Goal: Register for event/course

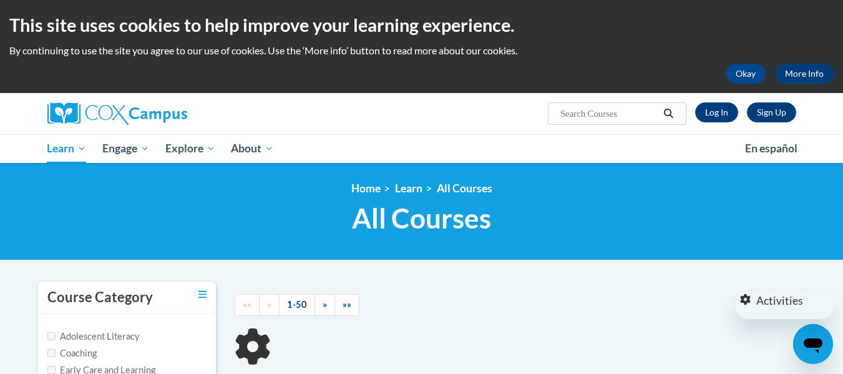
type input "Response to Intervention"
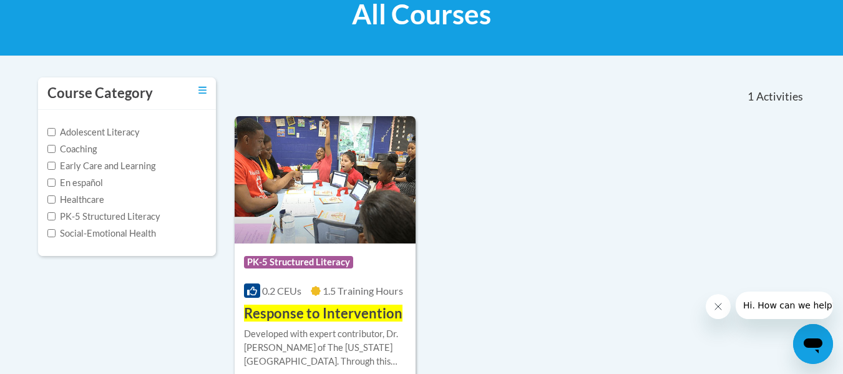
scroll to position [194, 0]
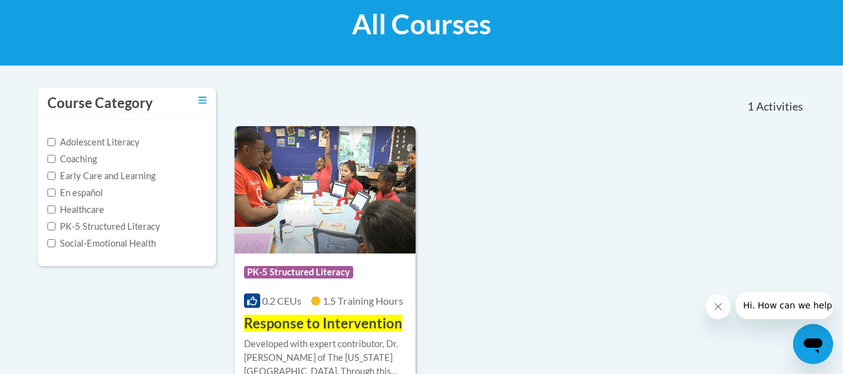
click at [299, 286] on div "Course Category Adolescent Literacy Coaching Early Care and Learning En español…" at bounding box center [422, 280] width 786 height 391
click at [301, 253] on div "Course Category: PK-5 Structured Literacy 0.2 CEUs 1.5 Training Hours COURSE Re…" at bounding box center [326, 293] width 182 height 80
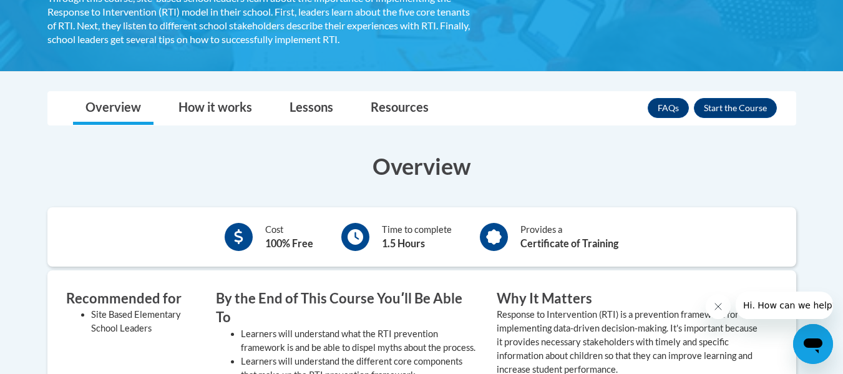
scroll to position [282, 0]
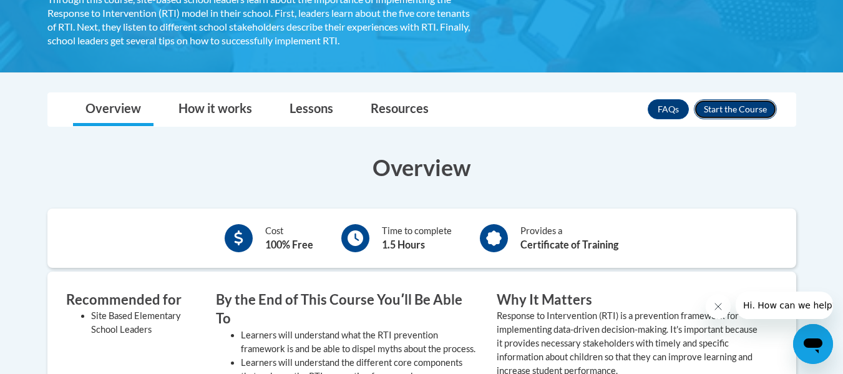
click at [739, 113] on button "Enroll" at bounding box center [735, 109] width 83 height 20
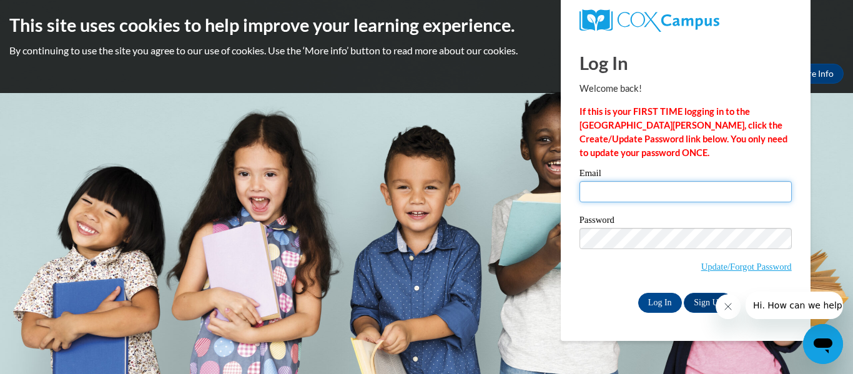
click at [604, 193] on input "Email" at bounding box center [685, 191] width 212 height 21
type input "dlumpkin@kippatl.org"
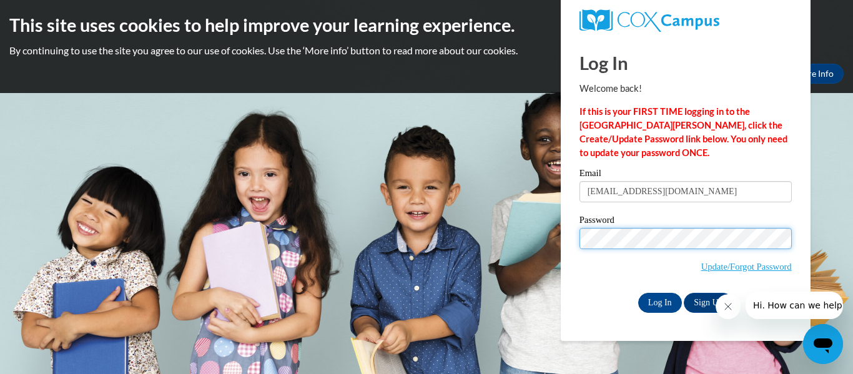
click at [638, 293] on input "Log In" at bounding box center [660, 303] width 44 height 20
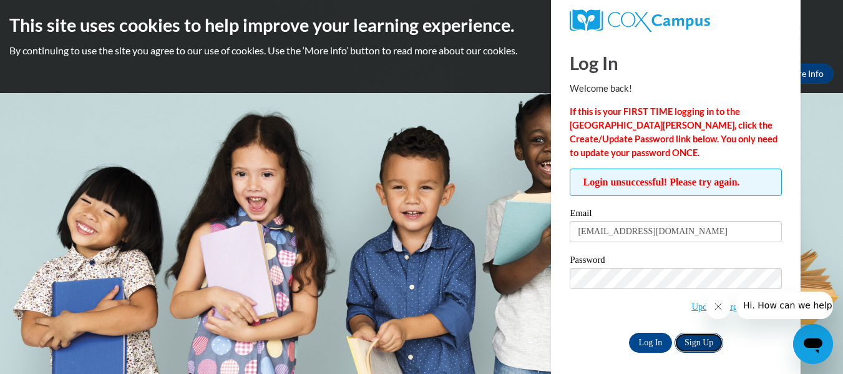
click at [704, 341] on link "Sign Up" at bounding box center [699, 343] width 49 height 20
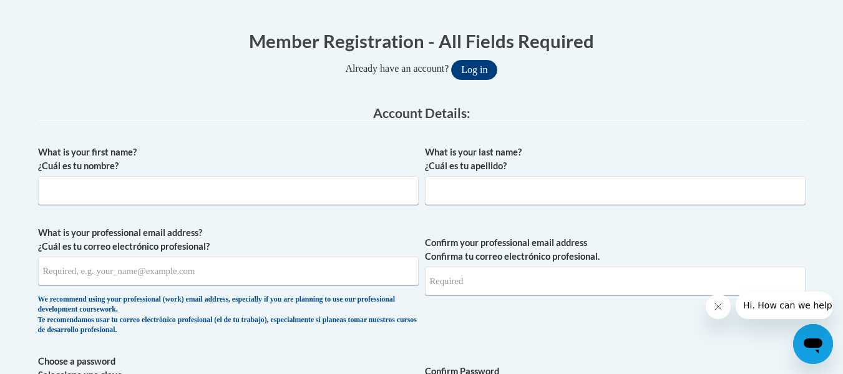
scroll to position [201, 0]
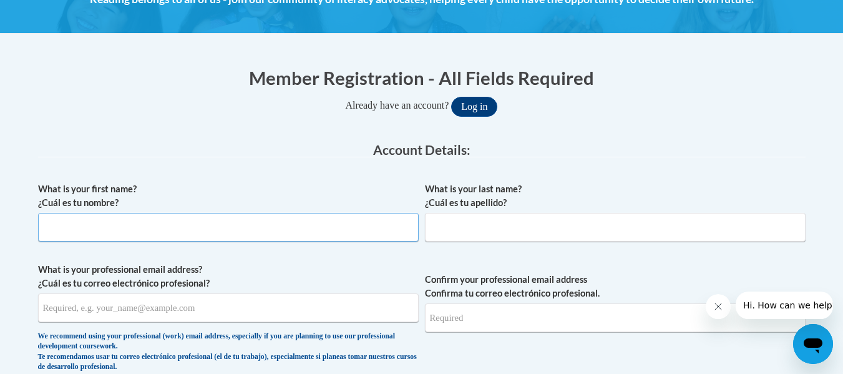
click at [169, 229] on input "What is your first name? ¿Cuál es tu nombre?" at bounding box center [228, 227] width 381 height 29
type input "Dorian"
type input "Lumpkin"
type input "dlumpkin@kippatl.org"
click at [471, 310] on input "Confirm your professional email address Confirma tu correo electrónico profesio…" at bounding box center [615, 317] width 381 height 29
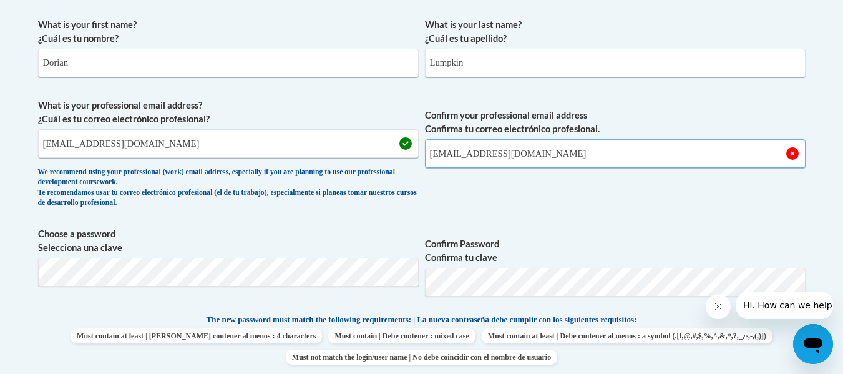
scroll to position [366, 0]
type input "dlumpkin@kippatl.org"
click at [299, 205] on div "We recommend using your professional (work) email address, especially if you ar…" at bounding box center [228, 187] width 381 height 41
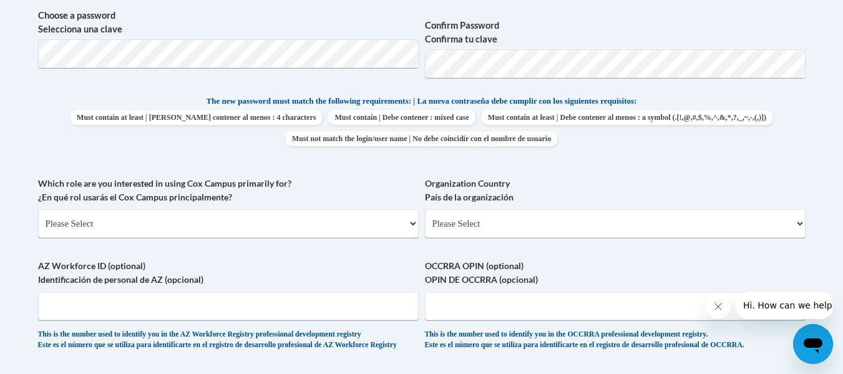
scroll to position [584, 0]
click at [213, 222] on select "Please Select College/University | Colegio/Universidad Community/Nonprofit Part…" at bounding box center [228, 222] width 381 height 29
select select "fbf2d438-af2f-41f8-98f1-81c410e29de3"
click at [38, 208] on select "Please Select College/University | Colegio/Universidad Community/Nonprofit Part…" at bounding box center [228, 222] width 381 height 29
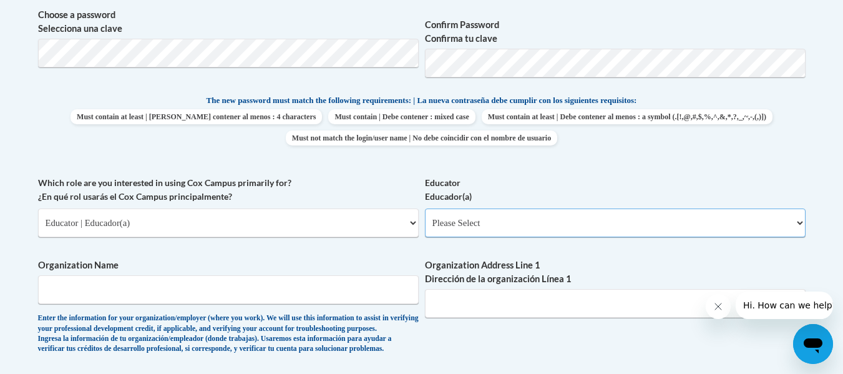
click at [452, 222] on select "Please Select Early Learning/Daycare Teacher/Family Home Care Provider | Maestr…" at bounding box center [615, 222] width 381 height 29
select select "8e40623d-54d0-45cd-9f92-5df65cd3f8cf"
click at [425, 208] on select "Please Select Early Learning/Daycare Teacher/Family Home Care Provider | Maestr…" at bounding box center [615, 222] width 381 height 29
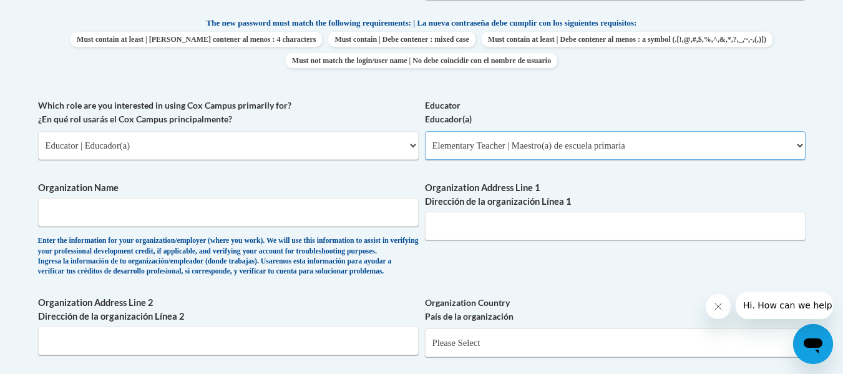
scroll to position [683, 0]
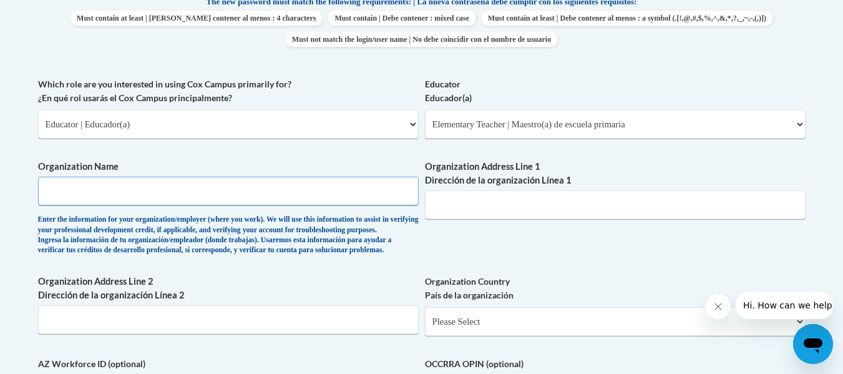
click at [313, 192] on input "Organization Name" at bounding box center [228, 191] width 381 height 29
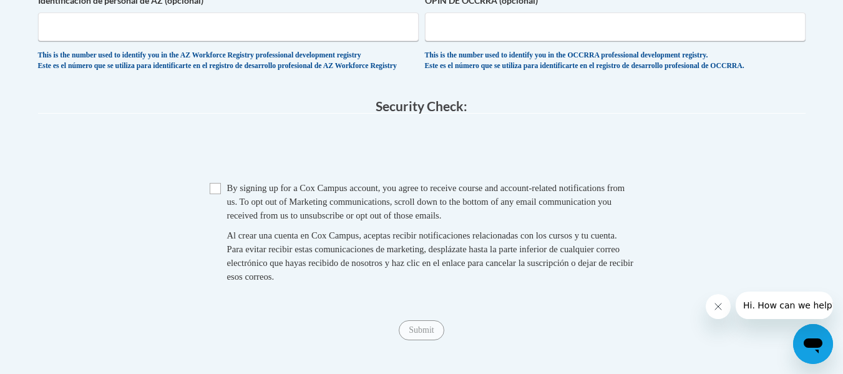
scroll to position [1072, 0]
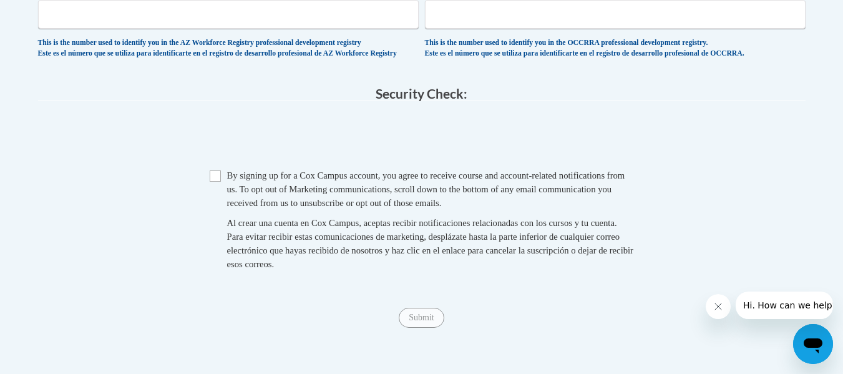
type input "KIPP Metro Atlanta Schools"
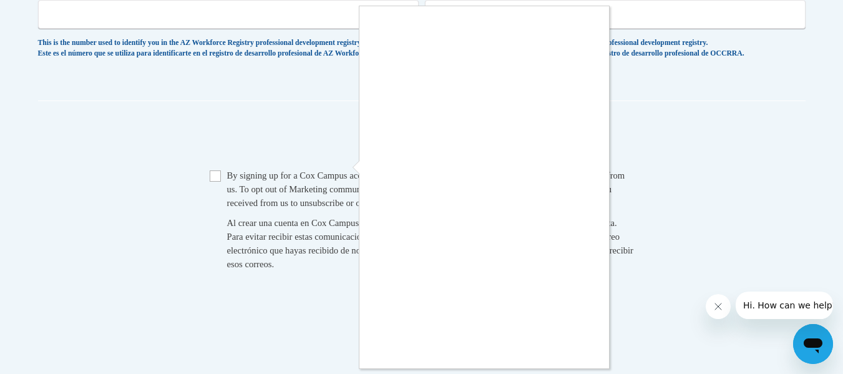
click at [217, 205] on div at bounding box center [421, 187] width 843 height 374
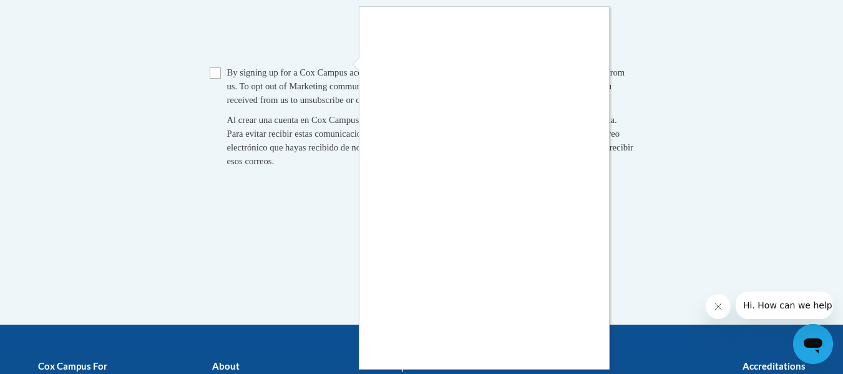
scroll to position [1176, 0]
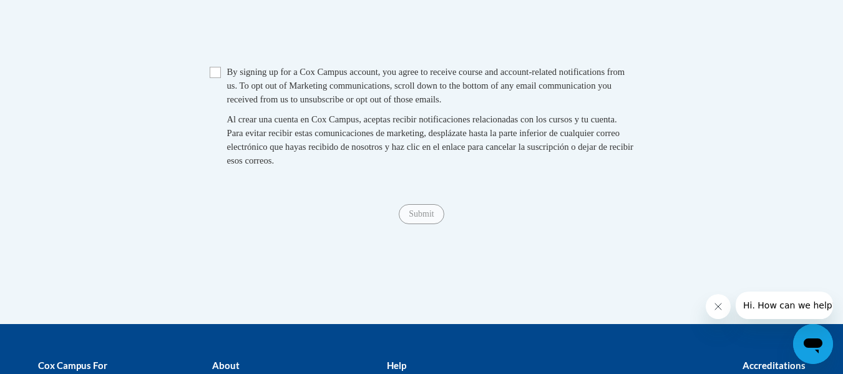
click at [208, 109] on div "Checkbox By signing up for a Cox Campus account, you agree to receive course an…" at bounding box center [422, 122] width 768 height 115
click at [215, 78] on input "Checkbox" at bounding box center [215, 72] width 11 height 11
checkbox input "true"
click at [405, 224] on input "Submit" at bounding box center [421, 214] width 45 height 20
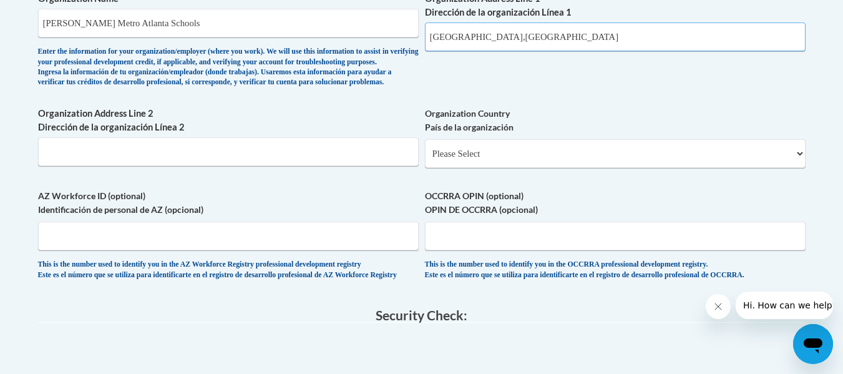
scroll to position [848, 0]
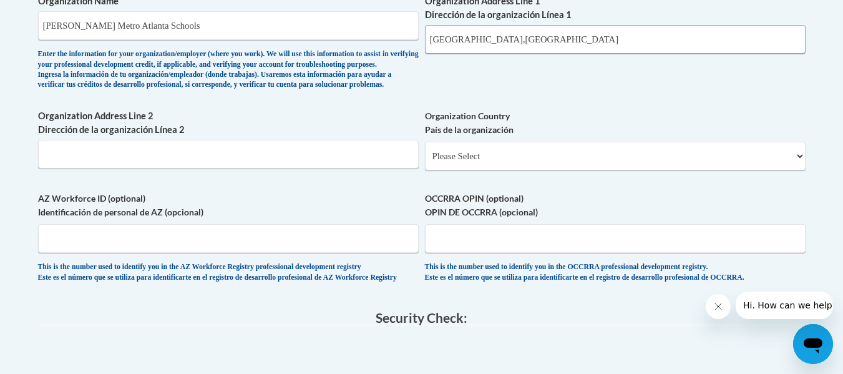
type input "Atlanta,Ga"
click at [534, 170] on select "Please Select United States | Estados Unidos Outside of the United States | Fue…" at bounding box center [615, 156] width 381 height 29
select select "ad49bcad-a171-4b2e-b99c-48b446064914"
click at [425, 162] on select "Please Select United States | Estados Unidos Outside of the United States | Fue…" at bounding box center [615, 156] width 381 height 29
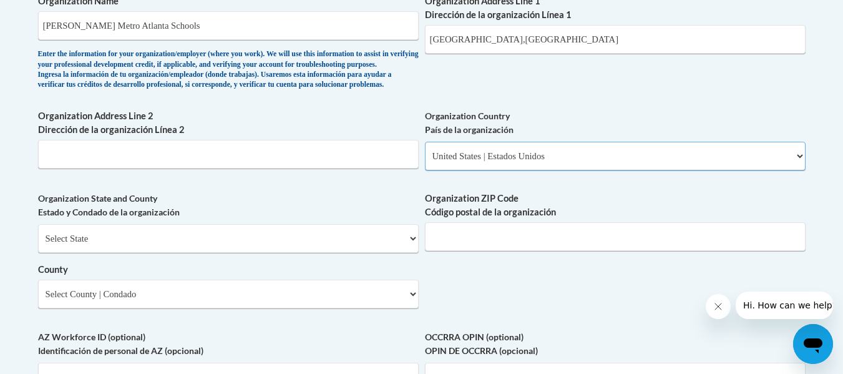
select select
click at [187, 253] on select "Select State Alabama Alaska Arizona Arkansas California Colorado Connecticut De…" at bounding box center [228, 238] width 381 height 29
select select "Georgia"
click at [38, 245] on select "Select State Alabama Alaska Arizona Arkansas California Colorado Connecticut De…" at bounding box center [228, 238] width 381 height 29
click at [205, 308] on select "Select County Appling Atkinson Bacon Baker Baldwin Banks Barrow Bartow Ben Hill…" at bounding box center [228, 294] width 381 height 29
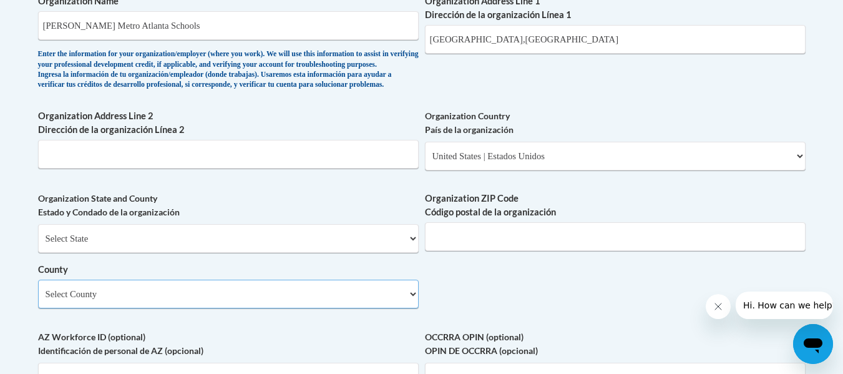
select select "Fulton"
click at [38, 300] on select "Select County Appling Atkinson Bacon Baker Baldwin Banks Barrow Bartow Ben Hill…" at bounding box center [228, 294] width 381 height 29
click at [514, 251] on input "Organization ZIP Code Código postal de la organización" at bounding box center [615, 236] width 381 height 29
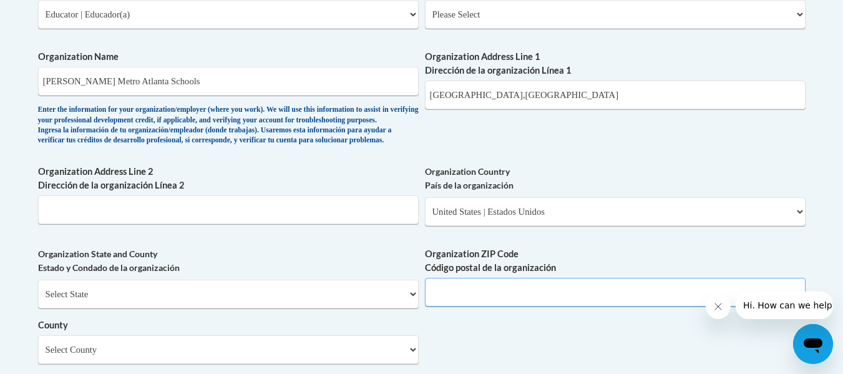
scroll to position [792, 0]
click at [463, 97] on input "Atlanta,Ga" at bounding box center [615, 95] width 381 height 29
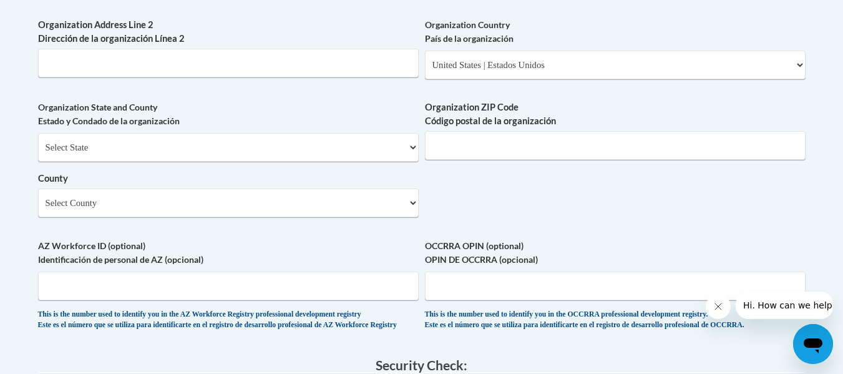
scroll to position [940, 0]
type input "1445 Maynard Rd"
click at [469, 159] on input "Organization ZIP Code Código postal de la organización" at bounding box center [615, 144] width 381 height 29
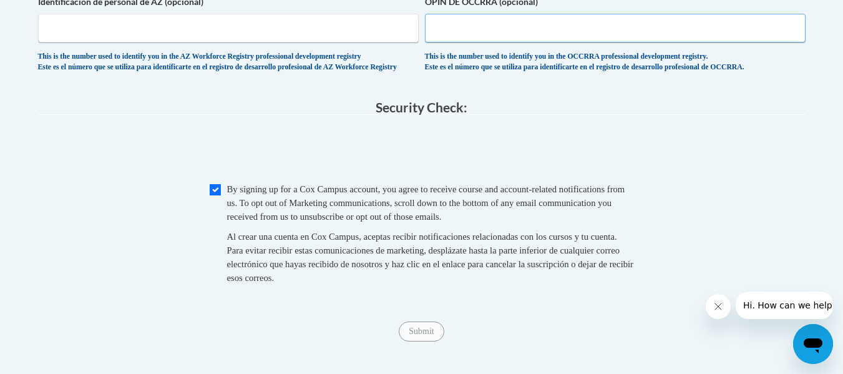
click at [537, 36] on input "OCCRRA OPIN (optional) OPIN DE OCCRRA (opcional)" at bounding box center [615, 28] width 381 height 29
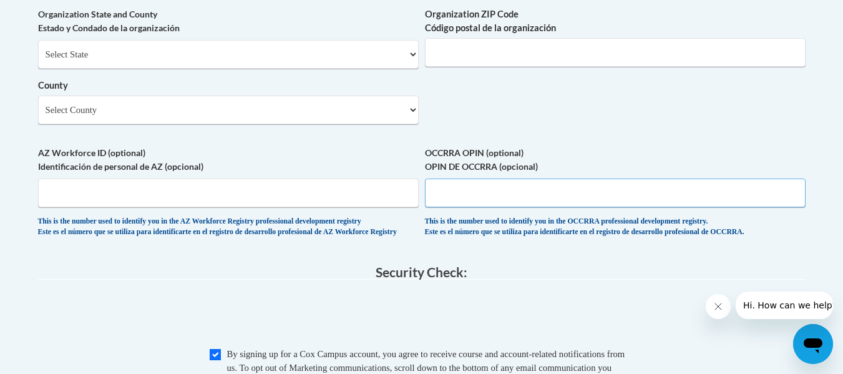
scroll to position [1029, 0]
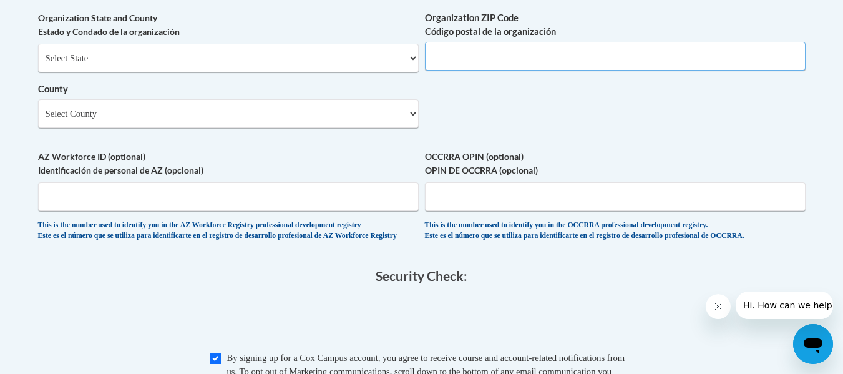
click at [501, 71] on input "Organization ZIP Code Código postal de la organización" at bounding box center [615, 56] width 381 height 29
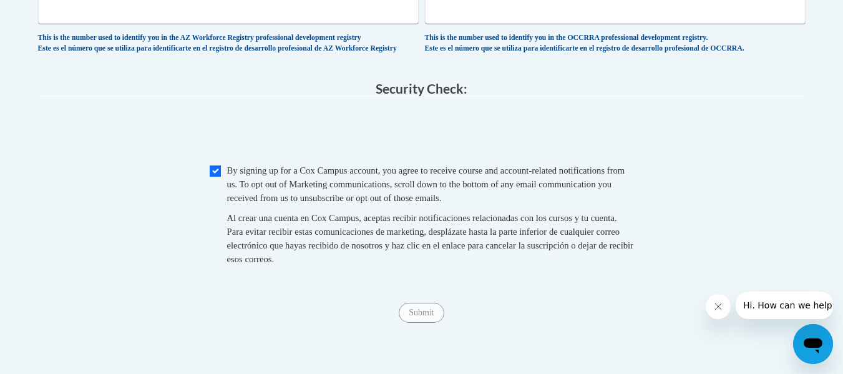
scroll to position [1216, 0]
type input "30331"
click at [425, 322] on input "Submit" at bounding box center [421, 312] width 45 height 20
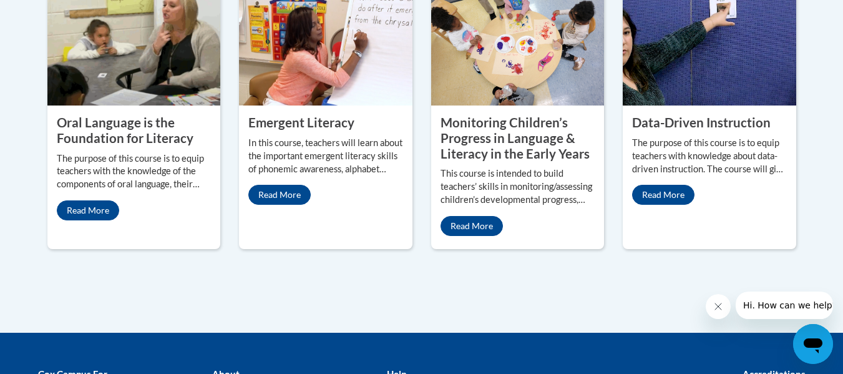
scroll to position [1209, 0]
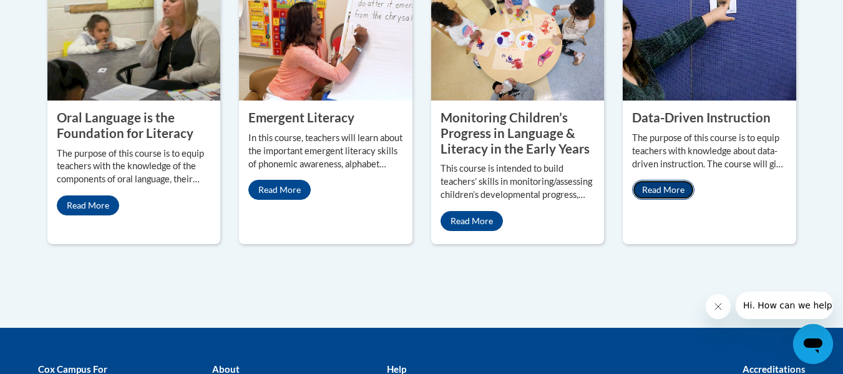
click at [655, 183] on link "Read More" at bounding box center [663, 190] width 62 height 20
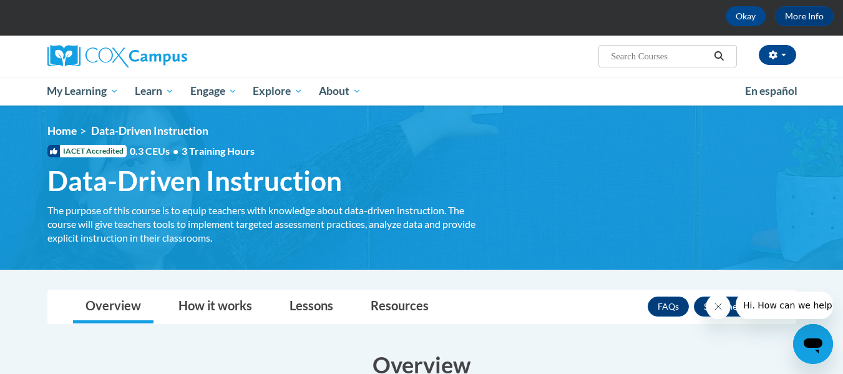
scroll to position [56, 0]
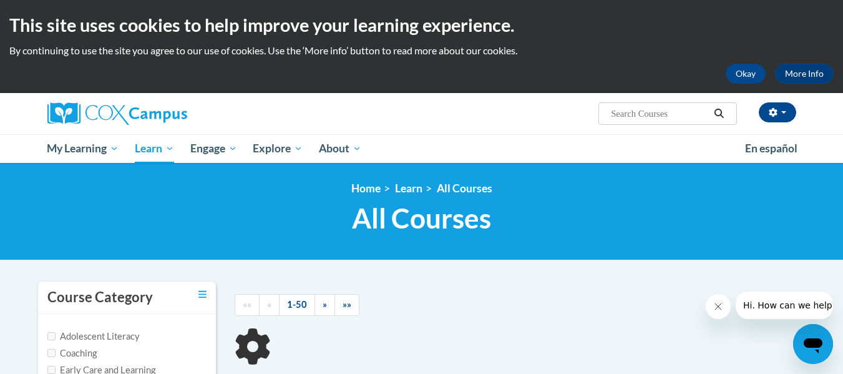
type input "Response to Intervention"
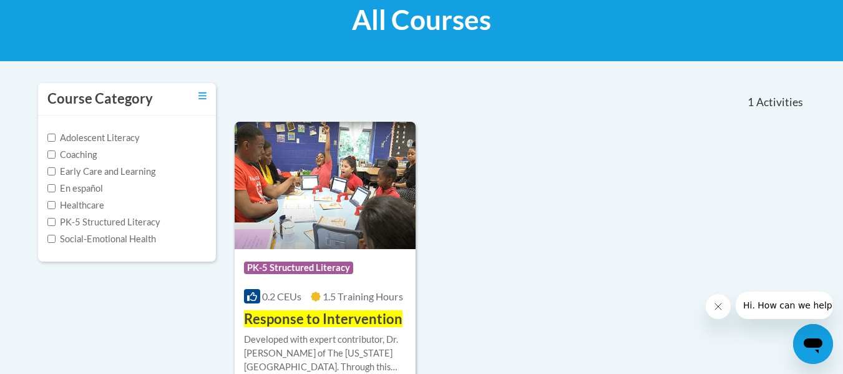
scroll to position [199, 0]
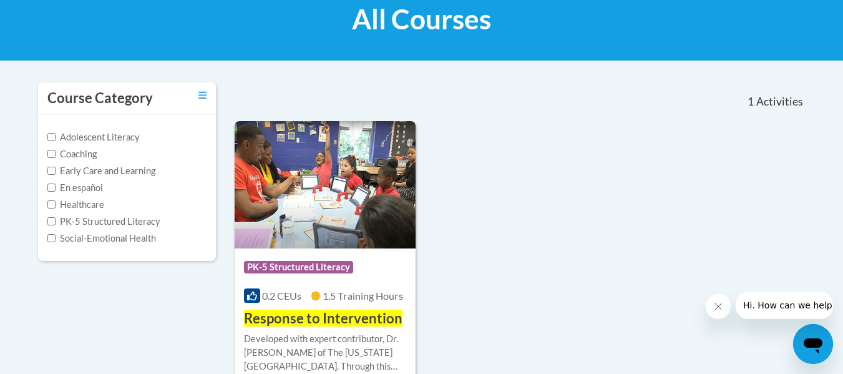
click at [326, 305] on div "Course Category: PK-5 Structured Literacy 0.2 CEUs 1.5 Training Hours COURSE Re…" at bounding box center [326, 288] width 182 height 80
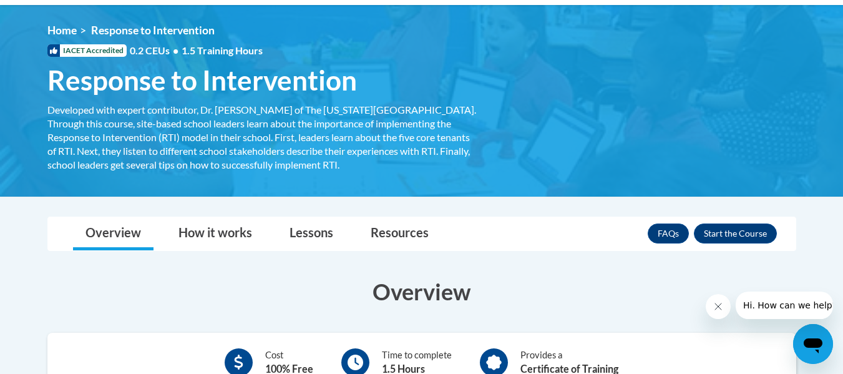
scroll to position [155, 0]
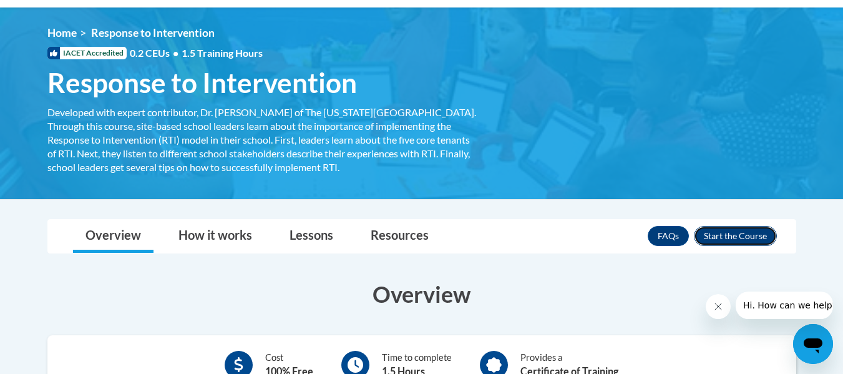
click at [725, 236] on button "Enroll" at bounding box center [735, 236] width 83 height 20
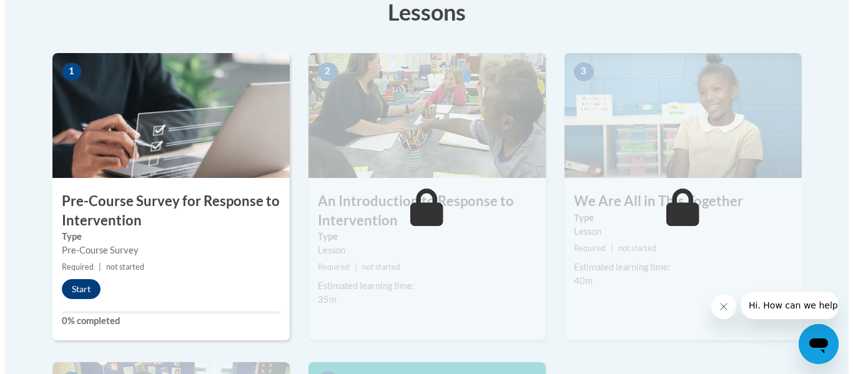
scroll to position [367, 0]
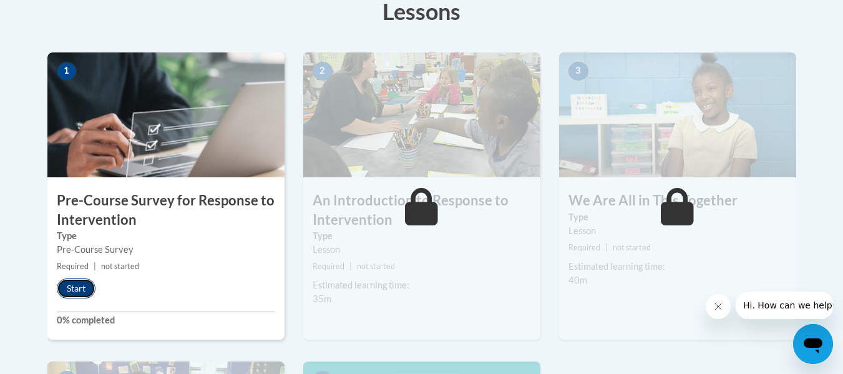
click at [76, 287] on button "Start" at bounding box center [76, 288] width 39 height 20
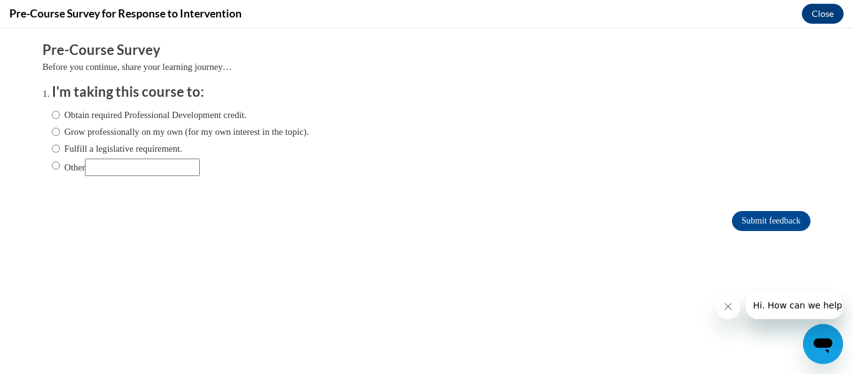
scroll to position [0, 0]
click at [155, 110] on label "Obtain required Professional Development credit." at bounding box center [149, 115] width 195 height 14
click at [60, 110] on input "Obtain required Professional Development credit." at bounding box center [56, 115] width 8 height 14
radio input "true"
click at [110, 130] on label "Grow professionally on my own (for my own interest in the topic)." at bounding box center [180, 132] width 257 height 14
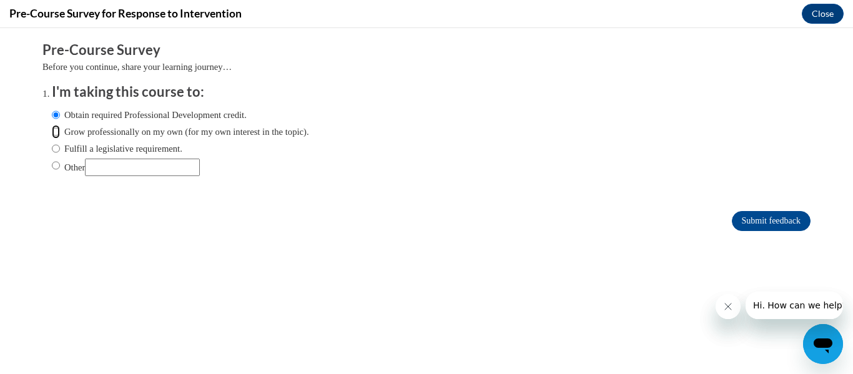
click at [60, 130] on input "Grow professionally on my own (for my own interest in the topic)." at bounding box center [56, 132] width 8 height 14
radio input "true"
click at [92, 108] on label "Obtain required Professional Development credit." at bounding box center [149, 115] width 195 height 14
click at [60, 108] on input "Obtain required Professional Development credit." at bounding box center [56, 115] width 8 height 14
radio input "true"
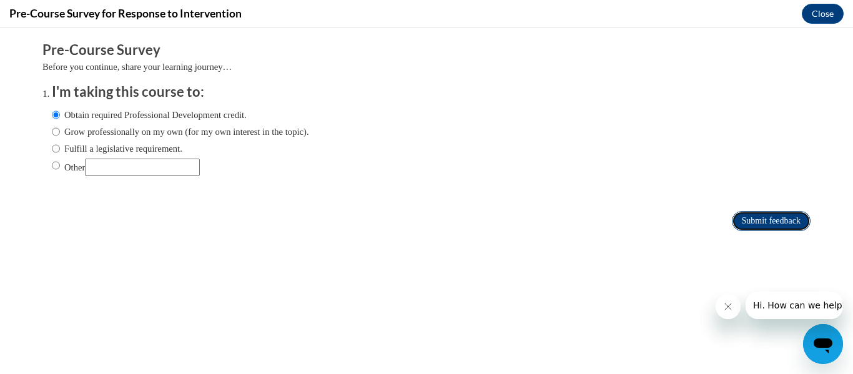
click at [770, 222] on input "Submit feedback" at bounding box center [770, 221] width 79 height 20
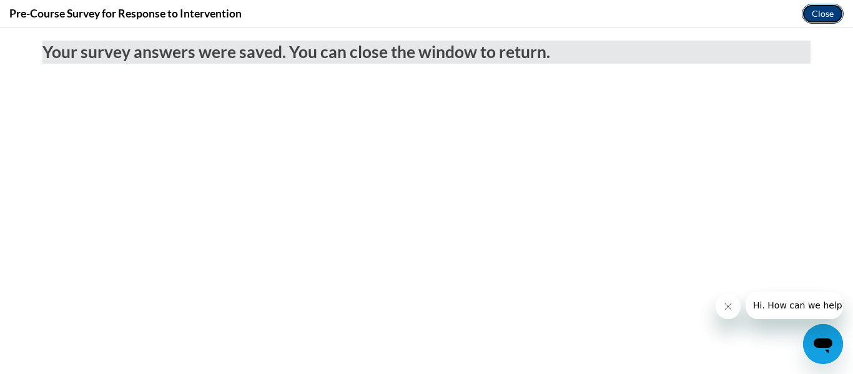
click at [827, 13] on button "Close" at bounding box center [822, 14] width 42 height 20
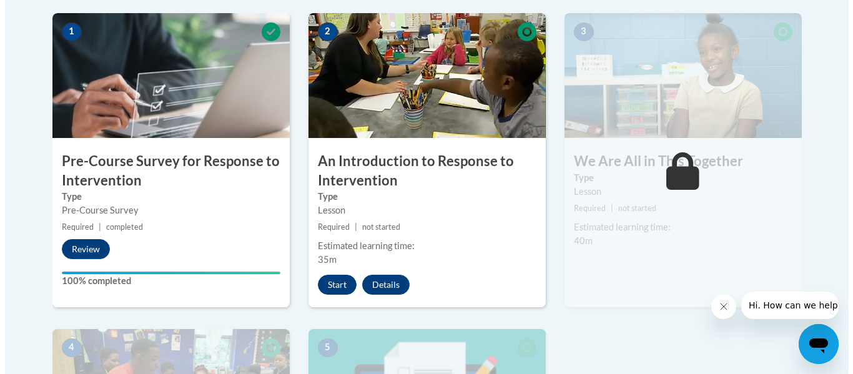
scroll to position [404, 0]
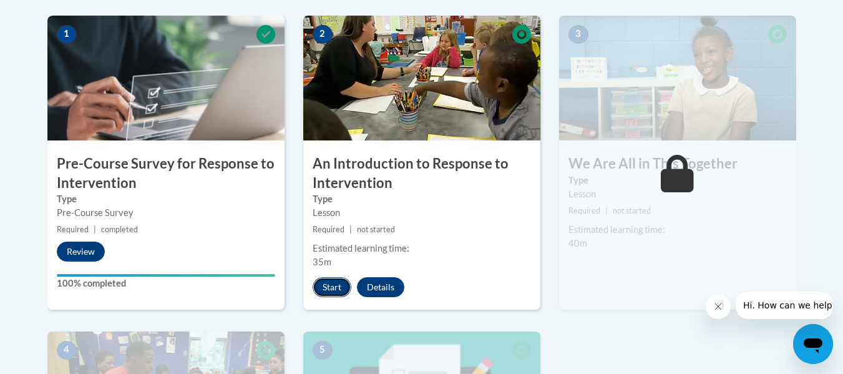
click at [333, 283] on button "Start" at bounding box center [332, 287] width 39 height 20
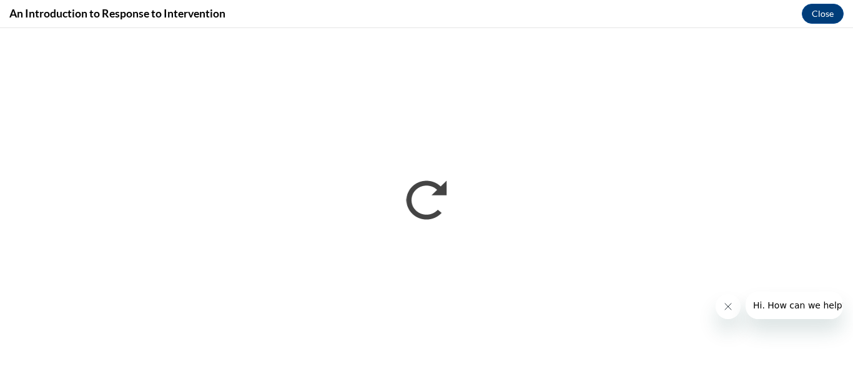
scroll to position [0, 0]
click at [725, 312] on button "Close message from company" at bounding box center [727, 306] width 25 height 25
